Goal: Information Seeking & Learning: Learn about a topic

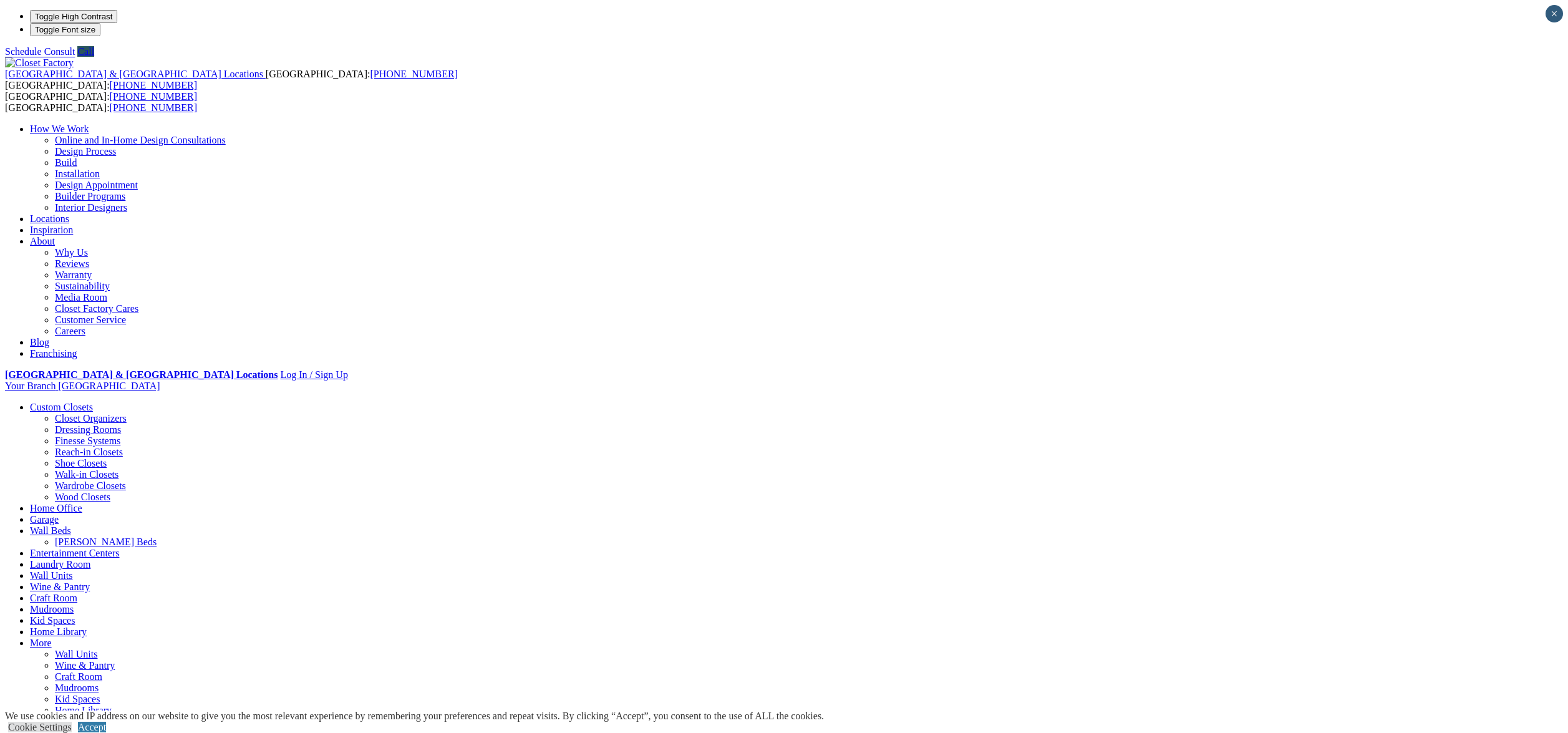
click at [85, 325] on link "Careers" at bounding box center [70, 330] width 30 height 10
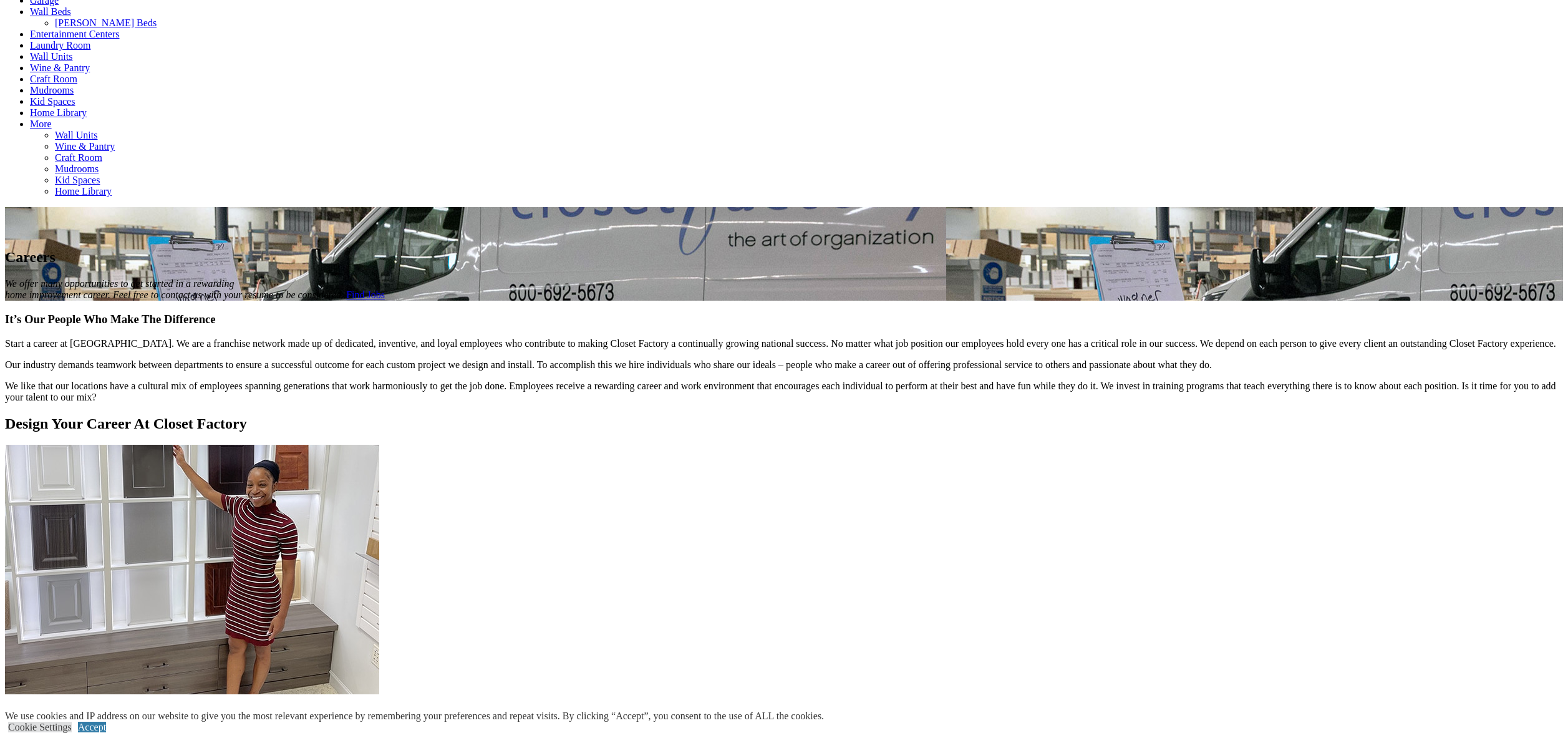
scroll to position [605, 0]
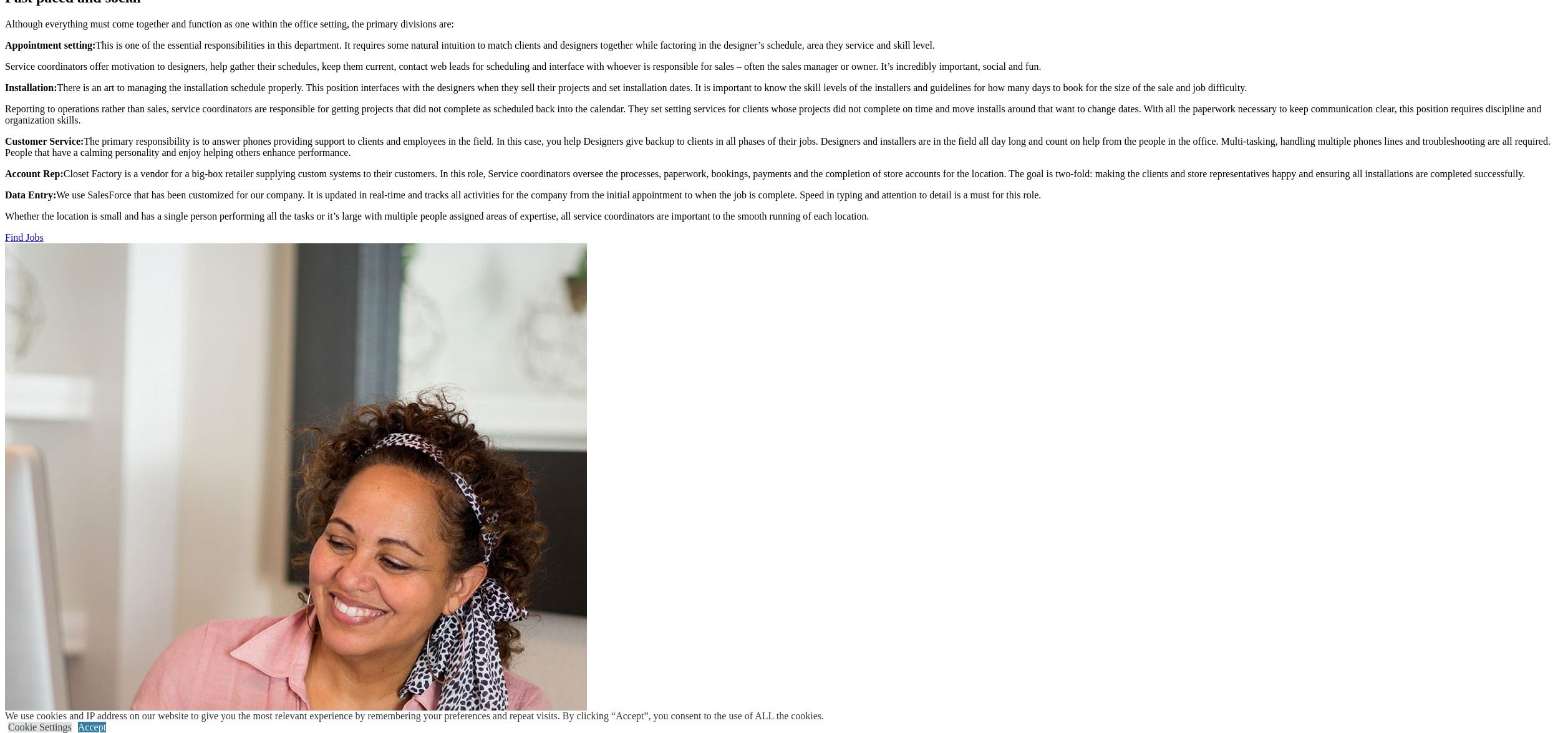
scroll to position [1237, 0]
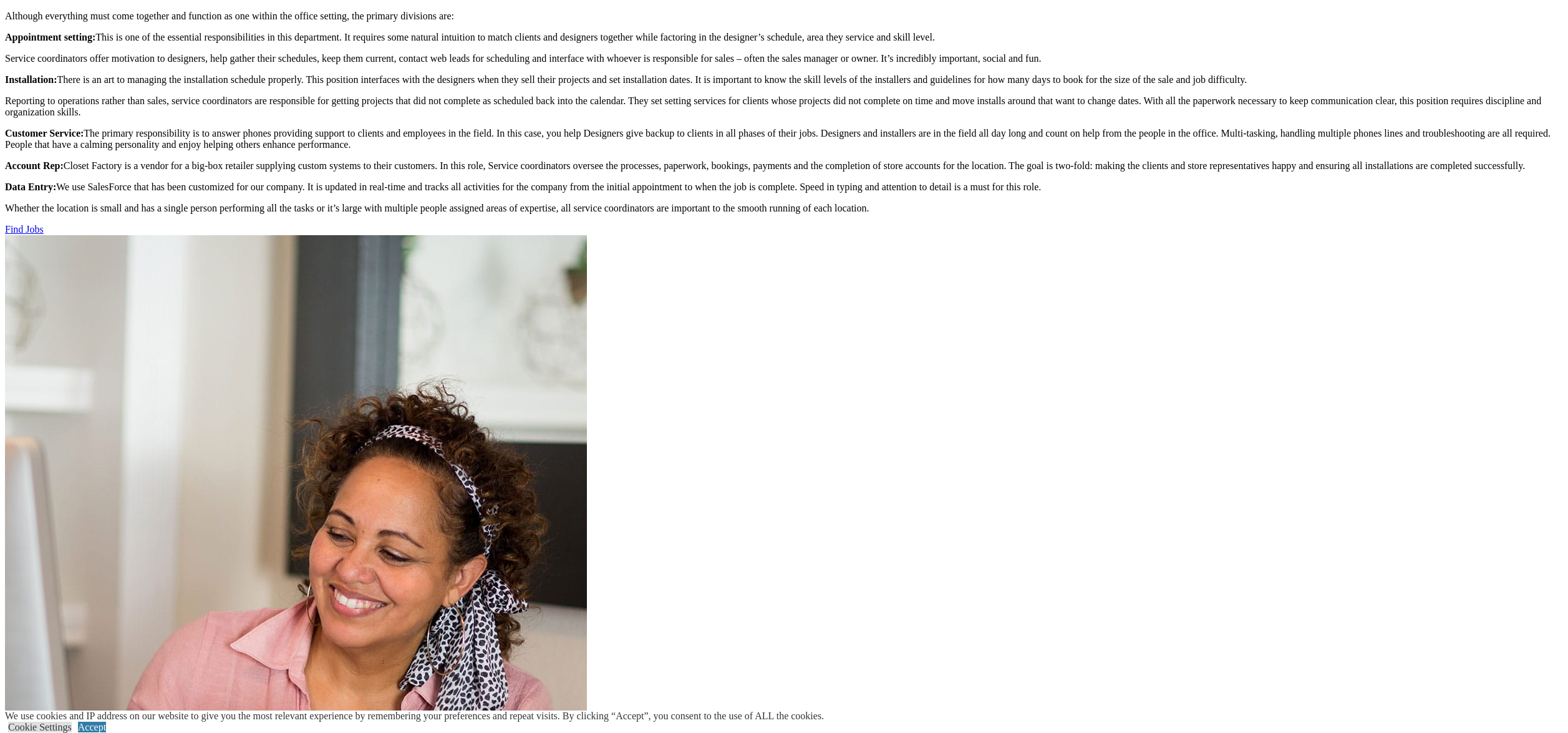
click at [44, 235] on link "Find Jobs" at bounding box center [24, 229] width 39 height 10
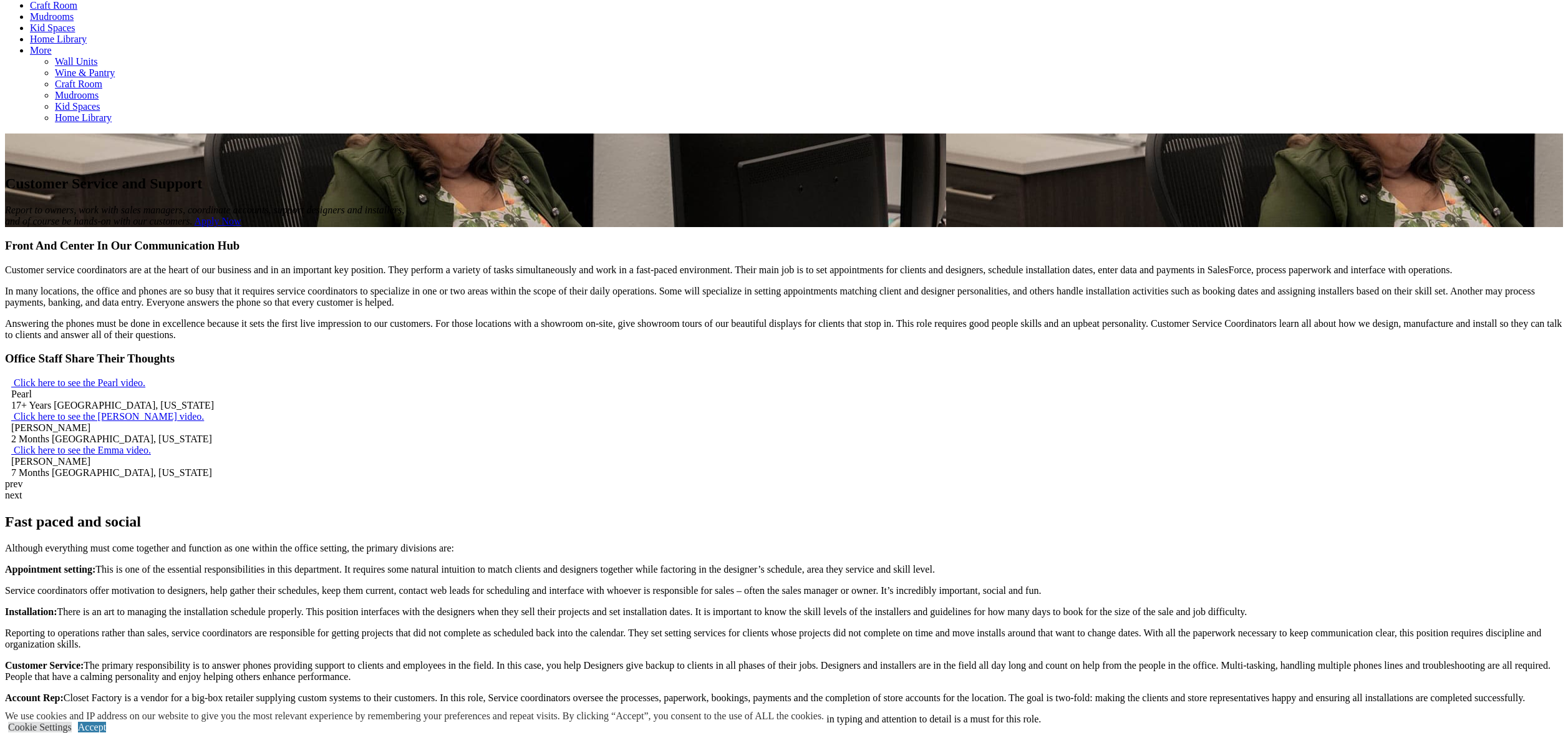
scroll to position [717, 0]
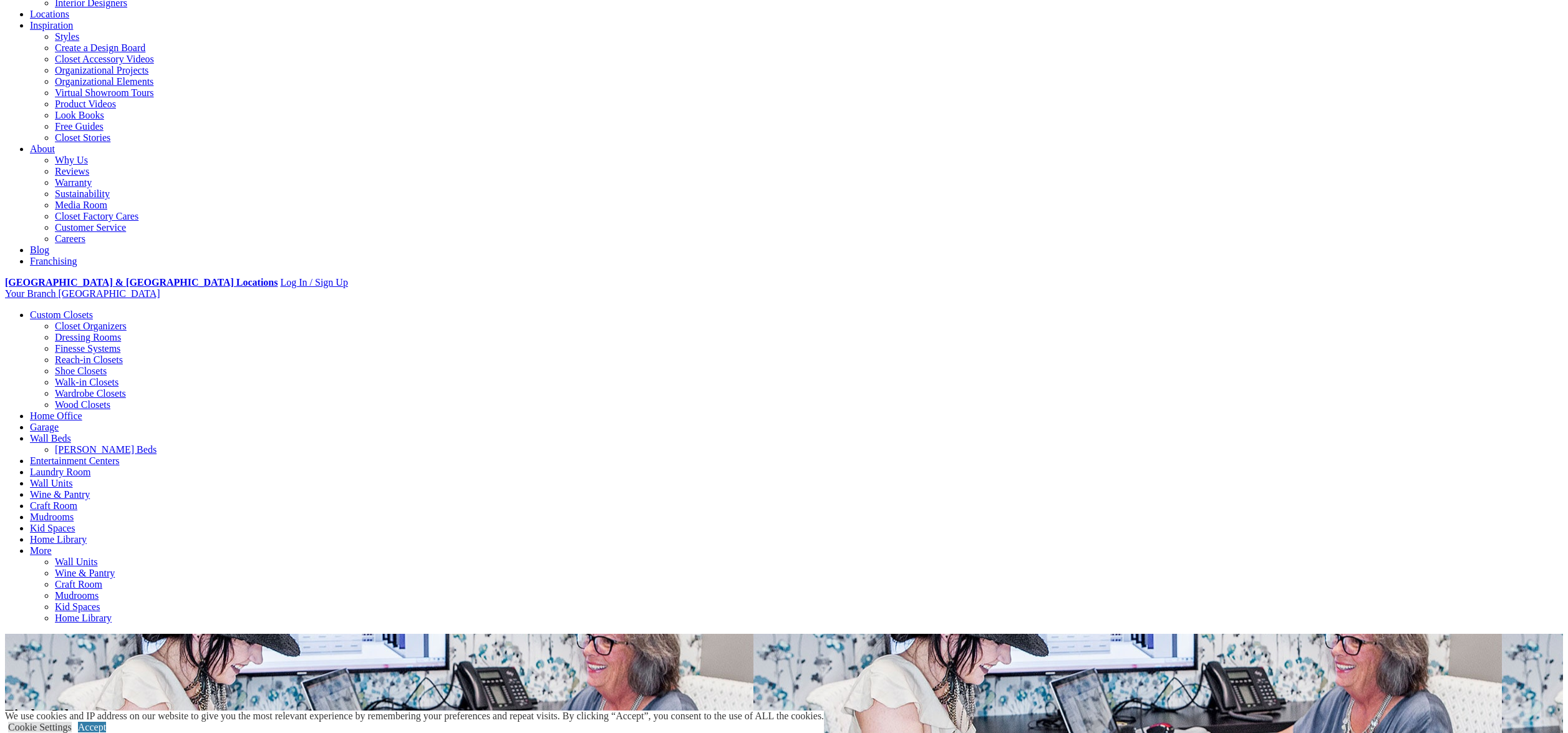
scroll to position [210, 0]
